Goal: Obtain resource: Obtain resource

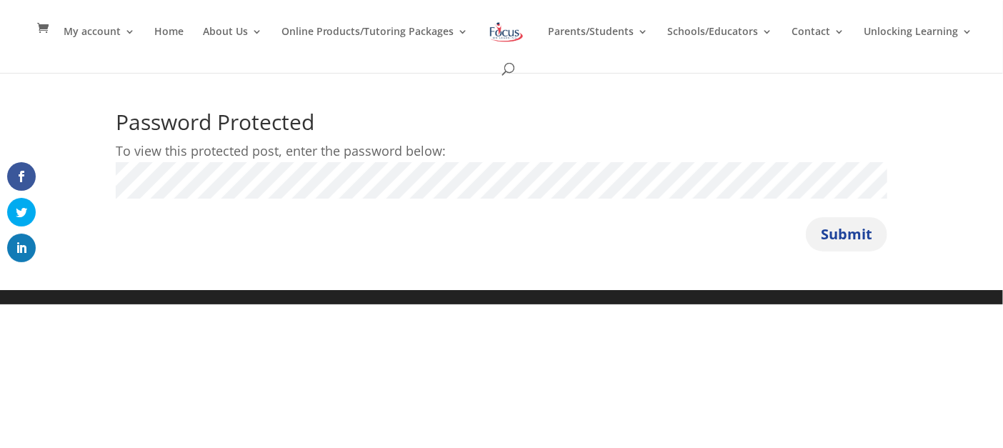
click at [843, 231] on button "Submit" at bounding box center [846, 234] width 81 height 34
click at [850, 234] on button "Submit" at bounding box center [846, 234] width 81 height 34
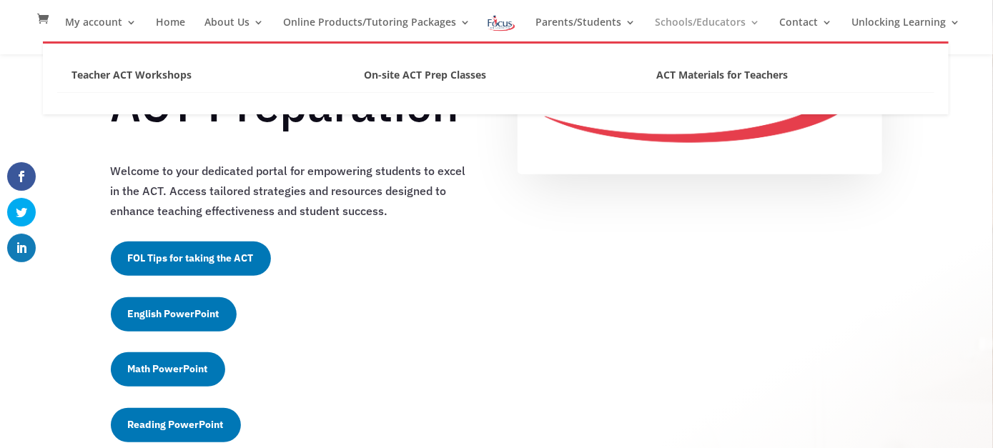
scroll to position [169, 0]
